Goal: Information Seeking & Learning: Learn about a topic

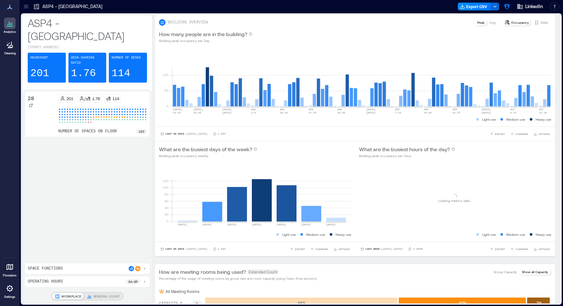
click at [29, 7] on div at bounding box center [26, 6] width 10 height 10
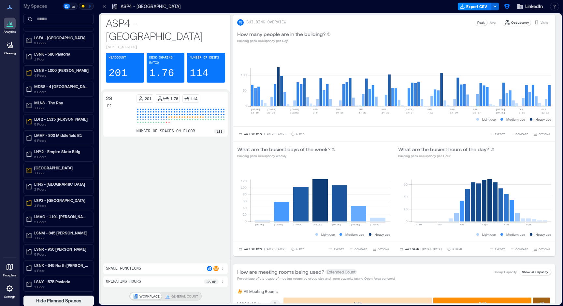
scroll to position [351, 0]
click at [52, 17] on input at bounding box center [58, 19] width 70 height 10
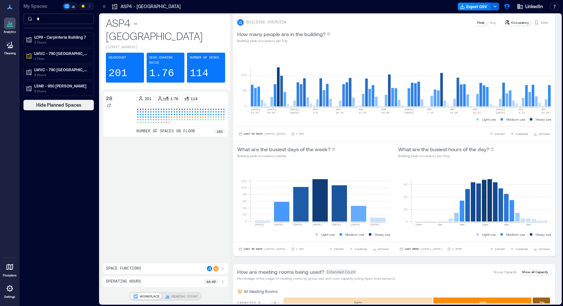
scroll to position [0, 0]
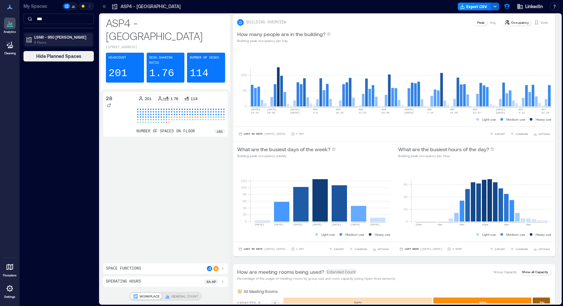
type input "***"
click at [40, 36] on p "LSNR - 950 [PERSON_NAME]" at bounding box center [61, 37] width 55 height 5
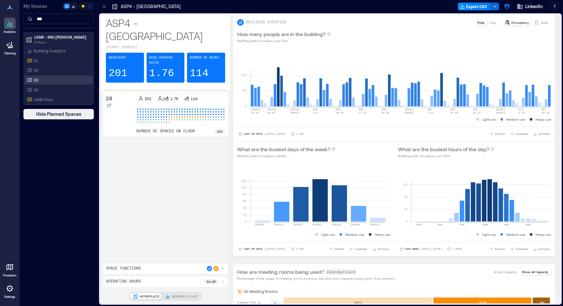
click at [42, 81] on div "03" at bounding box center [57, 80] width 63 height 7
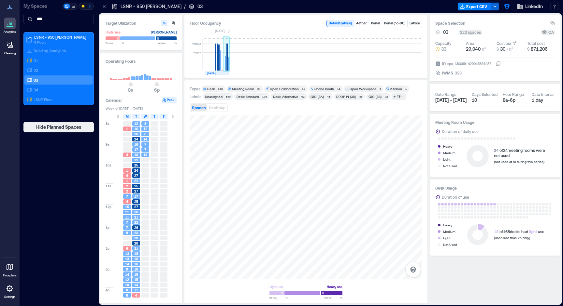
click at [228, 58] on rect at bounding box center [226, 57] width 1 height 27
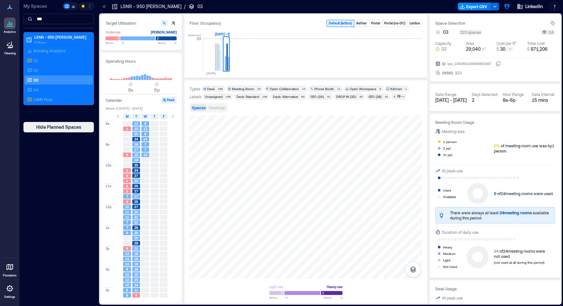
click at [217, 106] on span "Heatmap" at bounding box center [217, 107] width 17 height 5
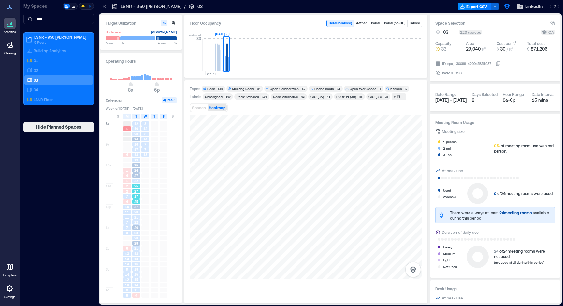
click at [137, 202] on span "25" at bounding box center [136, 202] width 4 height 5
click at [132, 217] on div "21" at bounding box center [136, 217] width 8 height 5
click at [131, 233] on div "9" at bounding box center [126, 233] width 9 height 5
click at [129, 246] on div "6" at bounding box center [126, 248] width 9 height 5
click at [133, 269] on div "18" at bounding box center [136, 269] width 8 height 5
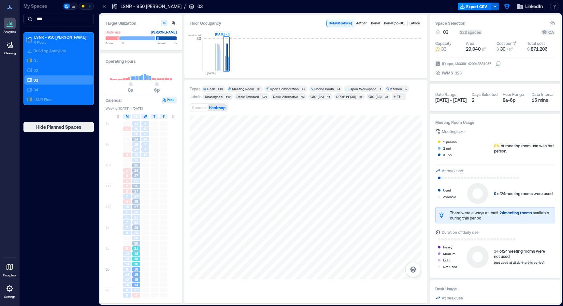
click at [136, 260] on span "18" at bounding box center [136, 259] width 4 height 5
click at [137, 278] on span "15" at bounding box center [136, 280] width 4 height 5
click at [134, 262] on div "18" at bounding box center [136, 259] width 9 height 5
drag, startPoint x: 138, startPoint y: 213, endPoint x: 138, endPoint y: 209, distance: 4.2
click at [138, 213] on div "20" at bounding box center [136, 212] width 8 height 5
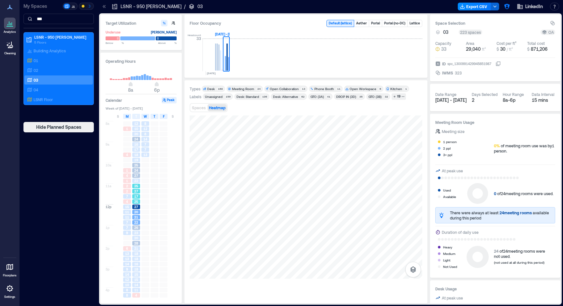
click at [137, 193] on span "27" at bounding box center [136, 191] width 4 height 5
click at [138, 172] on div "24" at bounding box center [136, 170] width 8 height 5
click at [137, 156] on span "18" at bounding box center [136, 155] width 4 height 5
click at [147, 139] on span "14" at bounding box center [145, 139] width 4 height 5
drag, startPoint x: 132, startPoint y: 161, endPoint x: 137, endPoint y: 196, distance: 35.2
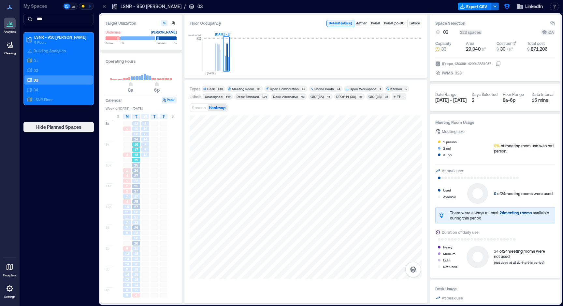
click at [132, 162] on div "19" at bounding box center [136, 160] width 9 height 5
click at [137, 208] on span "27" at bounding box center [136, 207] width 4 height 5
click at [137, 237] on span "20" at bounding box center [136, 238] width 4 height 5
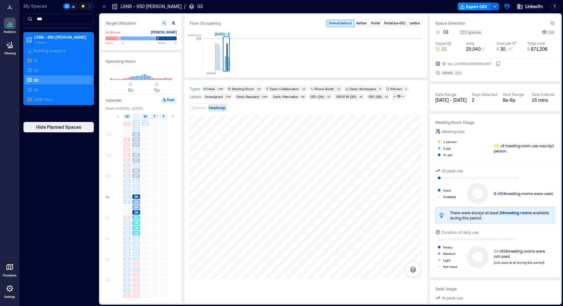
scroll to position [31, 0]
click at [135, 238] on span "18" at bounding box center [136, 238] width 4 height 5
click at [136, 227] on span "18" at bounding box center [136, 228] width 4 height 5
click at [135, 236] on div "18" at bounding box center [136, 238] width 9 height 5
click at [136, 218] on span "21" at bounding box center [136, 218] width 4 height 5
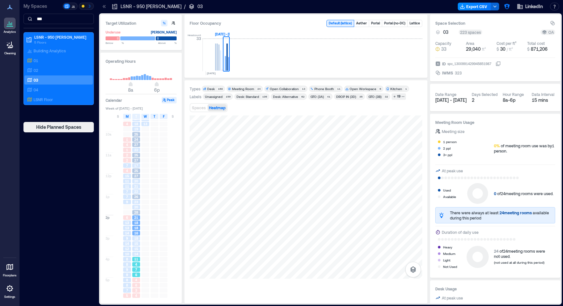
click at [139, 268] on div "7" at bounding box center [136, 270] width 8 height 5
click at [137, 287] on div "6" at bounding box center [136, 285] width 8 height 5
click at [137, 266] on div "4" at bounding box center [136, 264] width 8 height 5
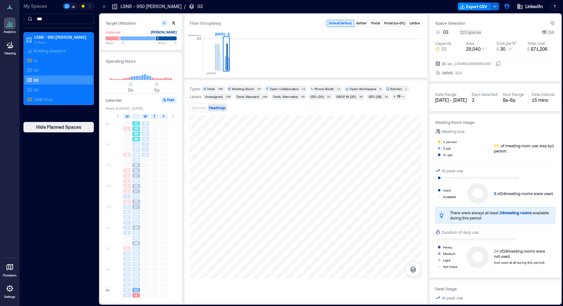
click at [137, 131] on span "10" at bounding box center [136, 129] width 4 height 5
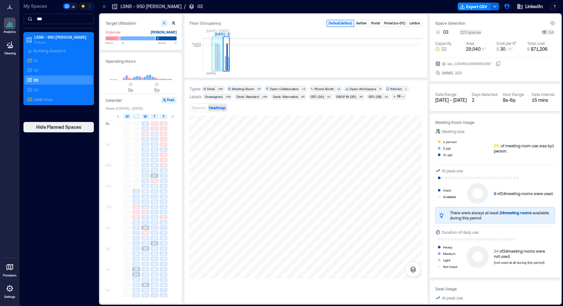
click at [218, 60] on rect at bounding box center [217, 57] width 1 height 27
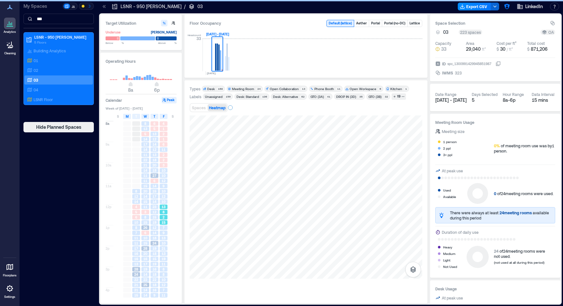
click at [161, 206] on div "13" at bounding box center [164, 207] width 8 height 5
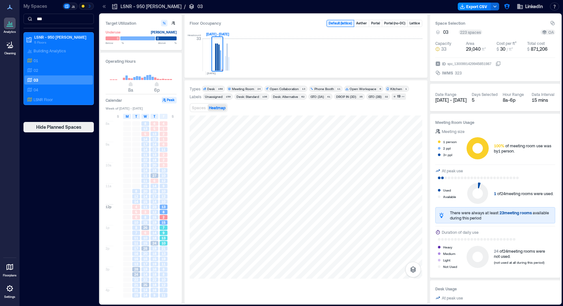
click at [161, 236] on div "13" at bounding box center [164, 238] width 8 height 5
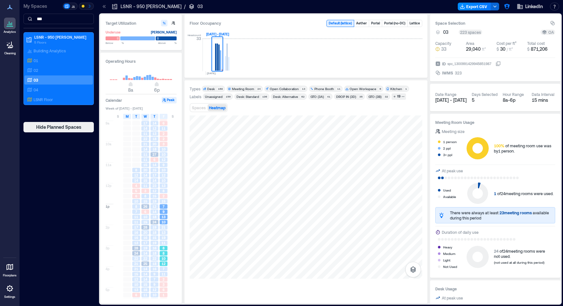
scroll to position [24, 0]
click at [149, 266] on div "14" at bounding box center [145, 266] width 8 height 5
click at [144, 251] on span "14" at bounding box center [145, 250] width 4 height 5
click at [136, 245] on span "28" at bounding box center [136, 245] width 4 height 5
click at [153, 257] on span "22" at bounding box center [154, 255] width 4 height 5
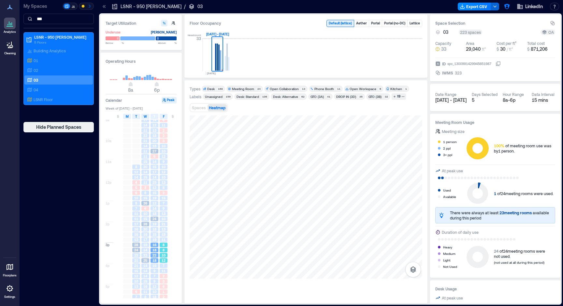
click at [162, 256] on span "10" at bounding box center [163, 255] width 4 height 5
click at [156, 256] on div "22" at bounding box center [154, 255] width 8 height 5
click at [160, 268] on div "7" at bounding box center [164, 266] width 8 height 5
click at [154, 270] on span "9" at bounding box center [154, 271] width 2 height 5
drag, startPoint x: 146, startPoint y: 271, endPoint x: 147, endPoint y: 263, distance: 8.2
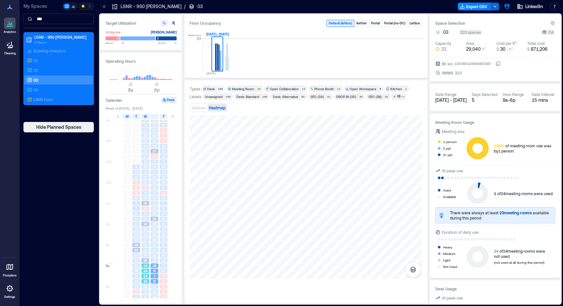
click at [147, 271] on span "14" at bounding box center [145, 271] width 4 height 5
drag, startPoint x: 147, startPoint y: 248, endPoint x: 147, endPoint y: 237, distance: 11.4
click at [147, 246] on div "8 13 5 14 17 14 11 22 21 14 11 11 15 20 14 15 11 3 8 15 26 6 10 15 28 20 16 17 …" at bounding box center [145, 201] width 9 height 208
drag, startPoint x: 147, startPoint y: 222, endPoint x: 150, endPoint y: 194, distance: 28.2
click at [147, 222] on div "15" at bounding box center [145, 219] width 9 height 5
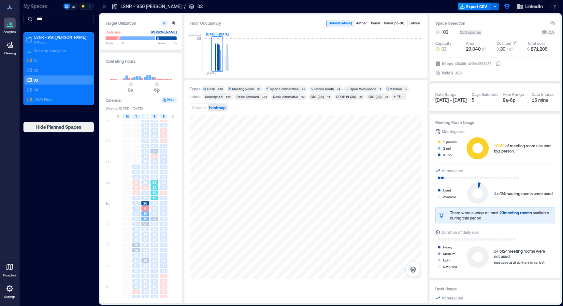
click at [151, 193] on div "15" at bounding box center [154, 193] width 8 height 5
click at [158, 183] on div "23" at bounding box center [154, 182] width 8 height 5
click at [154, 161] on span "14" at bounding box center [154, 162] width 4 height 5
click at [146, 163] on span "15" at bounding box center [145, 162] width 4 height 5
click at [153, 146] on span "18" at bounding box center [154, 146] width 4 height 5
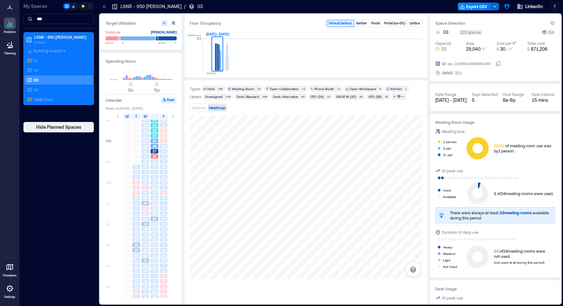
click at [148, 136] on div "22" at bounding box center [145, 135] width 8 height 5
click at [143, 137] on span "22" at bounding box center [145, 135] width 4 height 5
click at [147, 167] on span "20" at bounding box center [145, 167] width 4 height 5
drag, startPoint x: 152, startPoint y: 182, endPoint x: 152, endPoint y: 203, distance: 21.2
click at [152, 183] on div "23" at bounding box center [154, 182] width 8 height 5
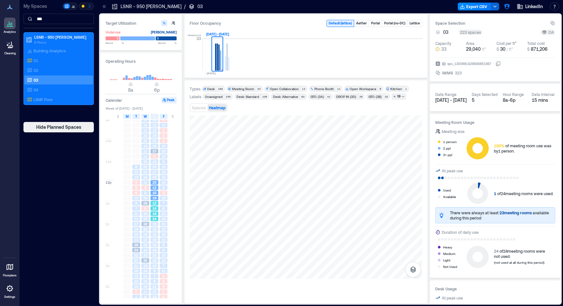
click at [152, 209] on span "14" at bounding box center [154, 208] width 4 height 5
click at [154, 224] on span "19" at bounding box center [154, 224] width 4 height 5
click at [152, 231] on span "18" at bounding box center [154, 229] width 4 height 5
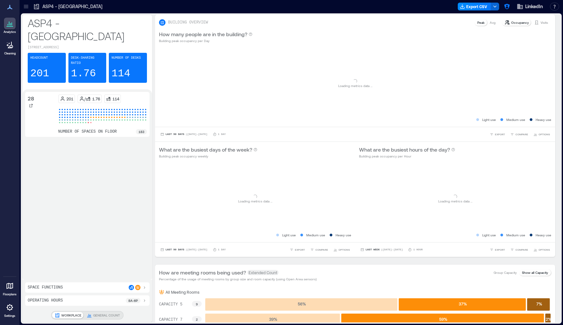
click at [32, 12] on div "ASP4 - Singapore Export CSV LinkedIn Resources API Documentation Help Center Co…" at bounding box center [291, 6] width 543 height 13
click at [26, 6] on icon at bounding box center [26, 6] width 7 height 7
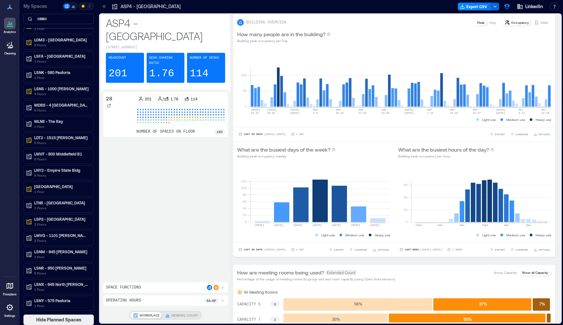
scroll to position [333, 0]
drag, startPoint x: 47, startPoint y: 21, endPoint x: 51, endPoint y: 21, distance: 4.3
click at [47, 21] on input at bounding box center [58, 19] width 70 height 10
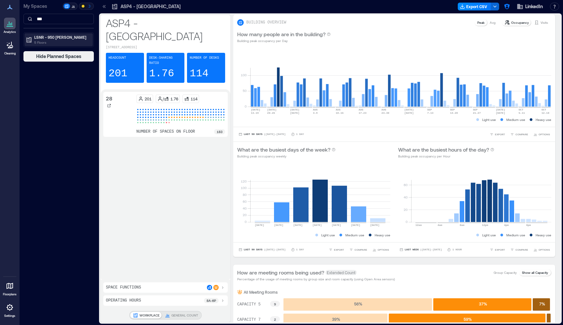
type input "***"
click at [53, 38] on p "LSNR - 950 [PERSON_NAME]" at bounding box center [61, 37] width 55 height 5
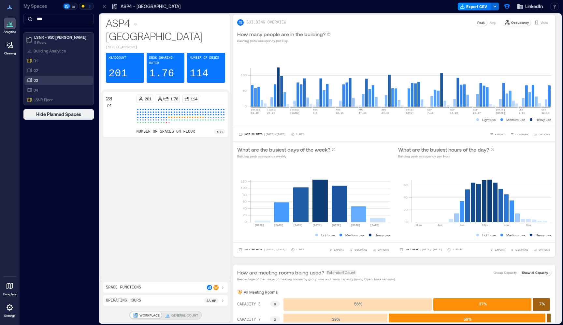
click at [48, 82] on div "03" at bounding box center [57, 80] width 63 height 7
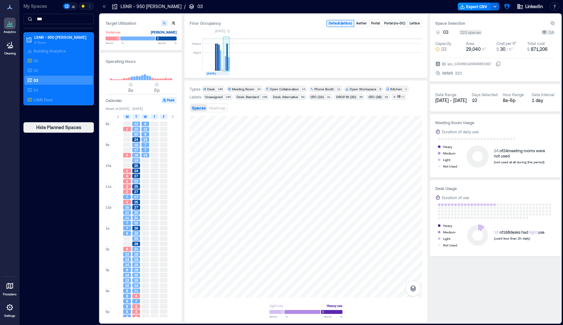
click at [225, 64] on rect at bounding box center [225, 63] width 1 height 15
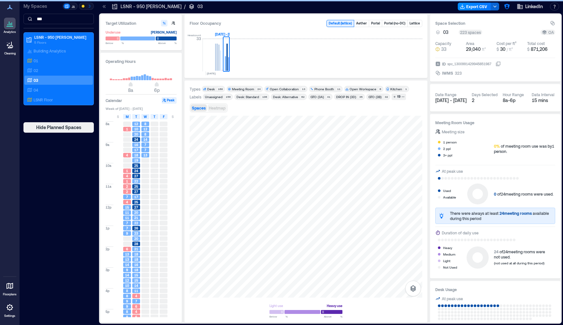
click at [219, 109] on span "Heatmap" at bounding box center [217, 107] width 17 height 5
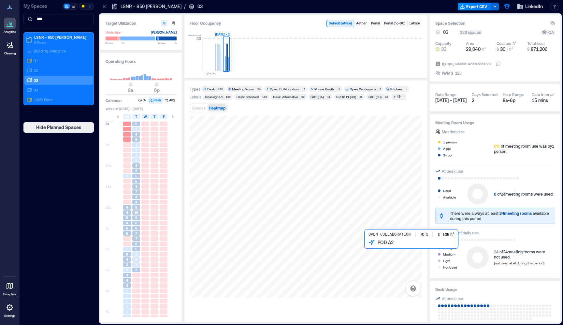
click at [371, 252] on div at bounding box center [305, 207] width 232 height 182
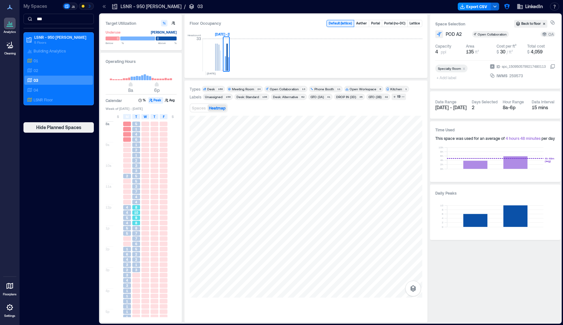
click at [136, 211] on span "10" at bounding box center [136, 212] width 4 height 5
click at [135, 223] on div "7" at bounding box center [136, 225] width 9 height 5
click at [136, 239] on div "2" at bounding box center [136, 241] width 9 height 5
click at [135, 247] on span "2" at bounding box center [136, 246] width 2 height 5
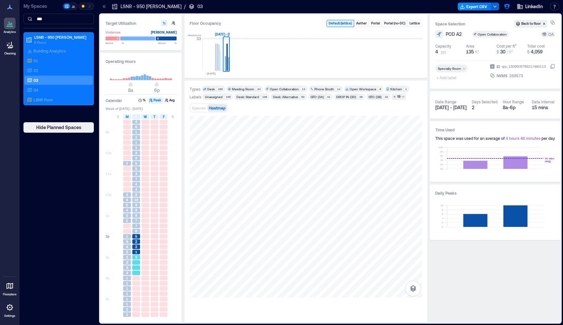
drag, startPoint x: 135, startPoint y: 256, endPoint x: 135, endPoint y: 246, distance: 10.1
click at [135, 255] on span "3" at bounding box center [136, 257] width 2 height 5
drag, startPoint x: 135, startPoint y: 237, endPoint x: 136, endPoint y: 230, distance: 7.2
click at [135, 235] on span "5" at bounding box center [136, 236] width 2 height 5
drag, startPoint x: 136, startPoint y: 211, endPoint x: 136, endPoint y: 196, distance: 14.7
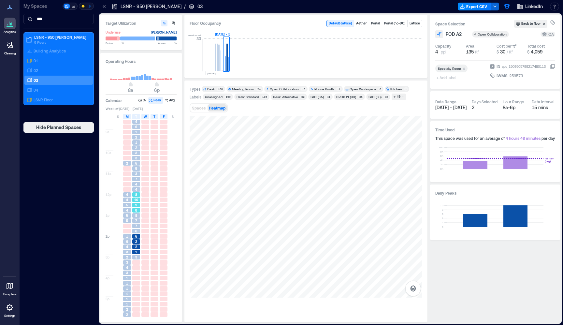
click at [136, 210] on span "8" at bounding box center [136, 210] width 2 height 5
click at [139, 184] on div "4" at bounding box center [136, 184] width 8 height 5
click at [139, 170] on div "5" at bounding box center [136, 168] width 8 height 5
click at [138, 153] on div "3" at bounding box center [136, 152] width 8 height 5
click at [138, 143] on div "1" at bounding box center [136, 142] width 8 height 5
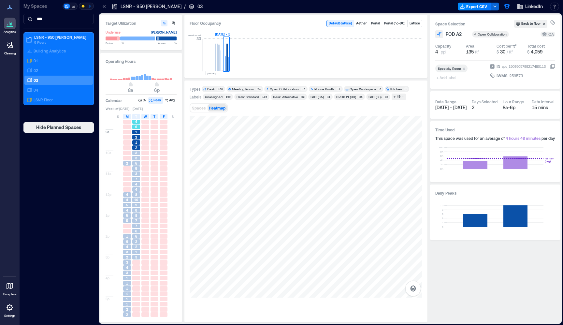
click at [137, 128] on span "6" at bounding box center [136, 126] width 2 height 5
drag, startPoint x: 138, startPoint y: 150, endPoint x: 137, endPoint y: 153, distance: 3.3
click at [138, 150] on div "5 1 4 6 1 2 1 2 3 3 5 5 3 7 4 4 8 10 9 8 8 7 7 6 5 2 2 1 3" at bounding box center [136, 212] width 9 height 208
click at [137, 172] on span "3" at bounding box center [136, 173] width 2 height 5
click at [134, 208] on div "8" at bounding box center [136, 210] width 8 height 5
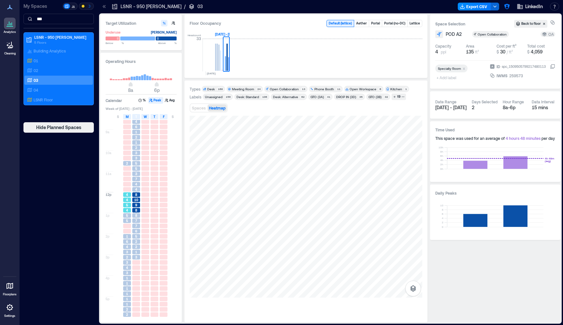
click at [129, 208] on div "4" at bounding box center [127, 210] width 8 height 5
click at [128, 215] on div "5" at bounding box center [127, 215] width 8 height 5
click at [125, 259] on div "2 4 4 5 4 5 5 1 6 4 3 2 3 4 3 1 1 1 1 1 1 2 2" at bounding box center [126, 212] width 9 height 208
click at [129, 255] on div "2" at bounding box center [127, 257] width 8 height 5
click at [127, 275] on div "3" at bounding box center [126, 272] width 9 height 5
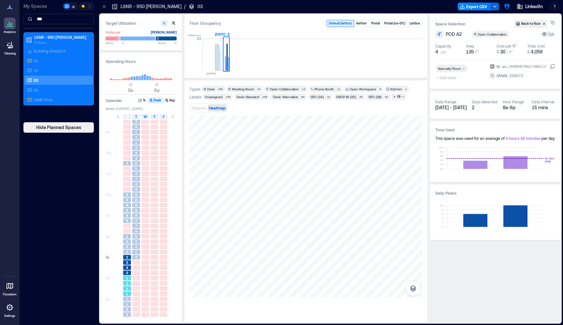
click at [125, 294] on div "1" at bounding box center [127, 293] width 8 height 5
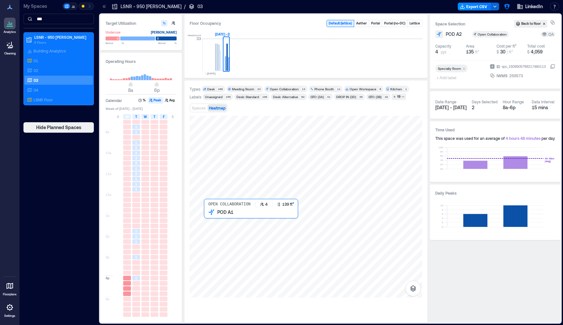
click at [217, 220] on div at bounding box center [305, 207] width 232 height 182
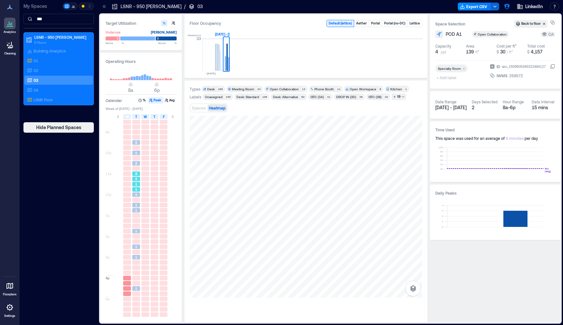
click at [138, 177] on div "2" at bounding box center [136, 178] width 8 height 5
drag, startPoint x: 136, startPoint y: 194, endPoint x: 140, endPoint y: 181, distance: 13.8
click at [136, 194] on span "1" at bounding box center [136, 194] width 2 height 5
click at [218, 62] on rect at bounding box center [218, 58] width 1 height 26
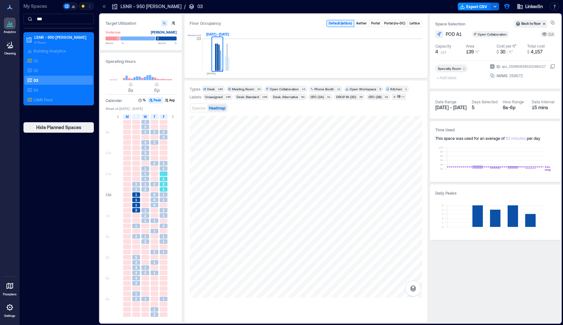
click at [164, 186] on span "2" at bounding box center [163, 184] width 2 height 5
click at [160, 200] on div "1" at bounding box center [164, 199] width 8 height 5
drag, startPoint x: 155, startPoint y: 204, endPoint x: 155, endPoint y: 217, distance: 13.0
click at [155, 204] on span "5" at bounding box center [154, 205] width 2 height 5
click at [155, 227] on div at bounding box center [154, 225] width 8 height 5
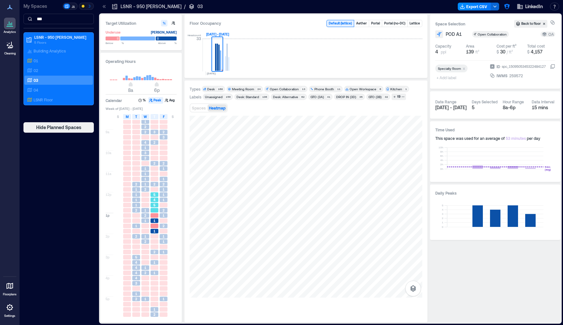
click at [156, 203] on div "5" at bounding box center [154, 205] width 8 height 5
click at [138, 275] on div "4" at bounding box center [136, 272] width 9 height 5
click at [134, 264] on div "4" at bounding box center [136, 262] width 8 height 5
click at [135, 273] on span "4" at bounding box center [136, 272] width 2 height 5
click at [137, 278] on span "4" at bounding box center [136, 277] width 2 height 5
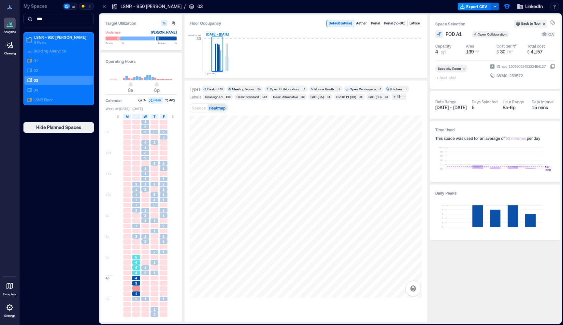
click at [136, 263] on span "4" at bounding box center [136, 262] width 2 height 5
click at [164, 137] on span "3" at bounding box center [163, 137] width 2 height 5
click at [161, 161] on div "2" at bounding box center [163, 163] width 9 height 5
click at [157, 183] on div "2" at bounding box center [154, 184] width 8 height 5
click at [161, 204] on div at bounding box center [164, 205] width 8 height 5
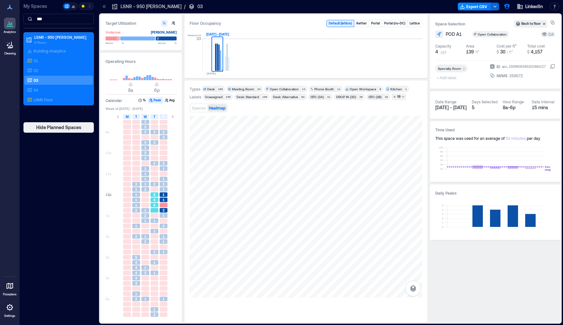
click at [154, 212] on div at bounding box center [154, 209] width 9 height 5
drag, startPoint x: 152, startPoint y: 229, endPoint x: 155, endPoint y: 203, distance: 26.6
click at [152, 228] on div "1" at bounding box center [154, 230] width 9 height 5
drag, startPoint x: 156, startPoint y: 189, endPoint x: 165, endPoint y: 188, distance: 8.6
click at [157, 189] on div at bounding box center [154, 189] width 8 height 5
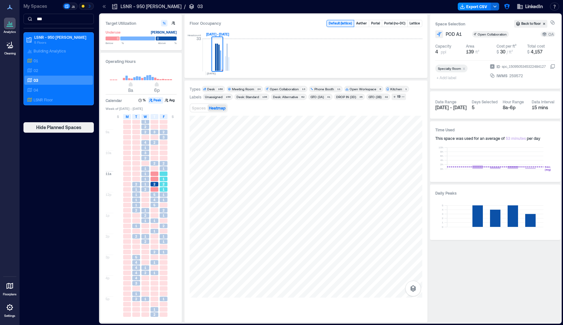
click at [163, 188] on div "1" at bounding box center [164, 189] width 8 height 5
drag, startPoint x: 146, startPoint y: 182, endPoint x: 142, endPoint y: 197, distance: 15.3
click at [146, 182] on div "1" at bounding box center [145, 184] width 8 height 5
drag, startPoint x: 142, startPoint y: 199, endPoint x: 145, endPoint y: 215, distance: 16.5
click at [142, 200] on div at bounding box center [145, 199] width 8 height 5
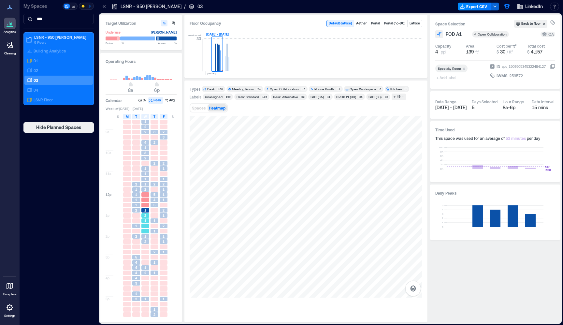
click at [145, 215] on span "2" at bounding box center [145, 215] width 2 height 5
click at [154, 243] on div at bounding box center [154, 241] width 9 height 5
drag, startPoint x: 158, startPoint y: 244, endPoint x: 156, endPoint y: 252, distance: 8.5
click at [158, 246] on div at bounding box center [154, 246] width 9 height 5
click at [159, 252] on div "8a 9a 10a 11a 12p 1p 2p 3p 4p 5p 2 1 1 1 1 2 1 2 5 4 4 4 4 3 1 2 4 1 2 2 4 1 3 …" at bounding box center [141, 212] width 72 height 210
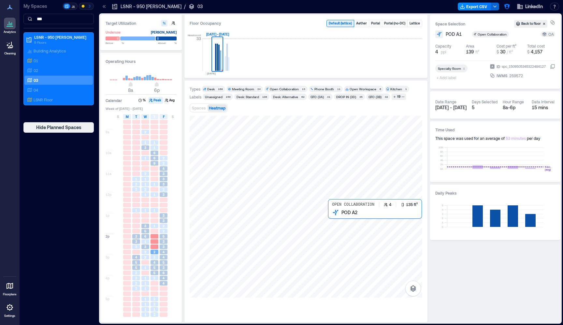
click at [335, 229] on div at bounding box center [305, 207] width 232 height 182
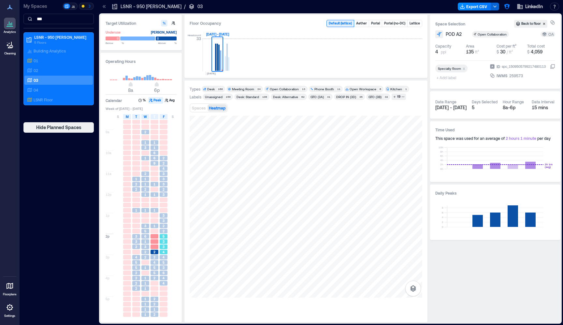
click at [163, 246] on span "3" at bounding box center [163, 246] width 2 height 5
click at [165, 263] on div "5" at bounding box center [164, 262] width 8 height 5
click at [166, 276] on div "4" at bounding box center [164, 277] width 8 height 5
click at [162, 225] on div "2" at bounding box center [164, 225] width 8 height 5
click at [162, 185] on span "3" at bounding box center [163, 184] width 2 height 5
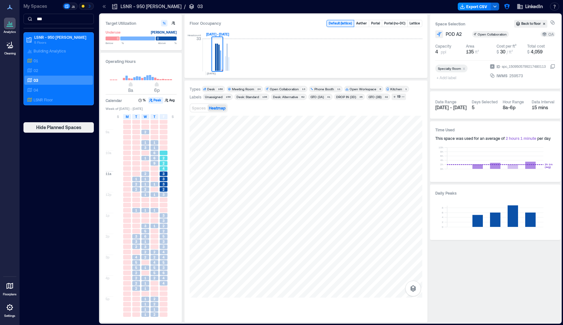
click at [163, 166] on span "4" at bounding box center [163, 168] width 2 height 5
click at [231, 64] on div "Headcount 33 OCT, 2025 Oct 5 - 11, 2025" at bounding box center [305, 51] width 232 height 43
click at [229, 64] on rect at bounding box center [228, 64] width 1 height 14
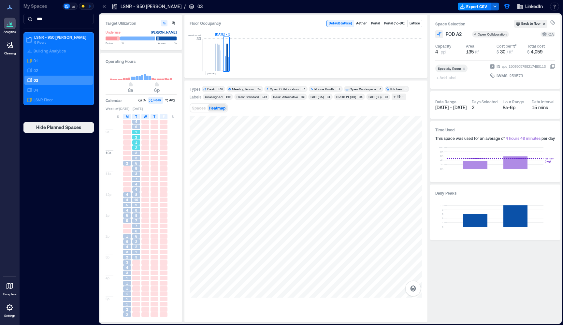
click at [135, 131] on span "1" at bounding box center [136, 132] width 2 height 5
click at [136, 179] on span "7" at bounding box center [136, 178] width 2 height 5
click at [136, 203] on span "9" at bounding box center [136, 205] width 2 height 5
click at [136, 219] on span "7" at bounding box center [136, 220] width 2 height 5
click at [137, 189] on span "4" at bounding box center [136, 189] width 2 height 5
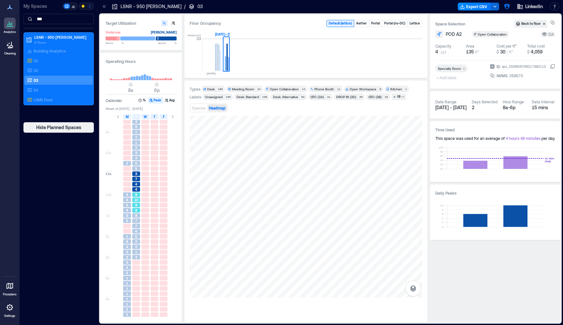
click at [137, 205] on span "9" at bounding box center [136, 205] width 2 height 5
